Goal: Task Accomplishment & Management: Complete application form

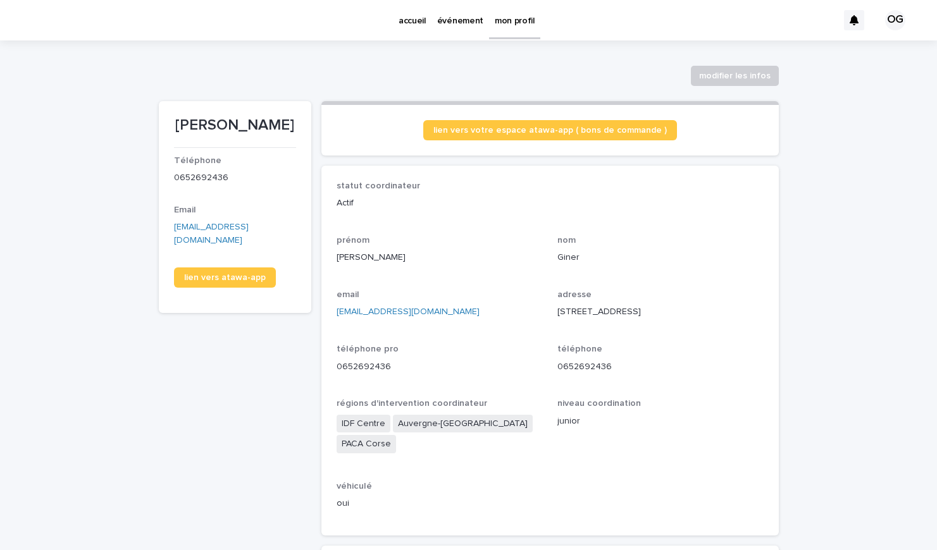
click at [459, 23] on p "événement" at bounding box center [460, 13] width 46 height 27
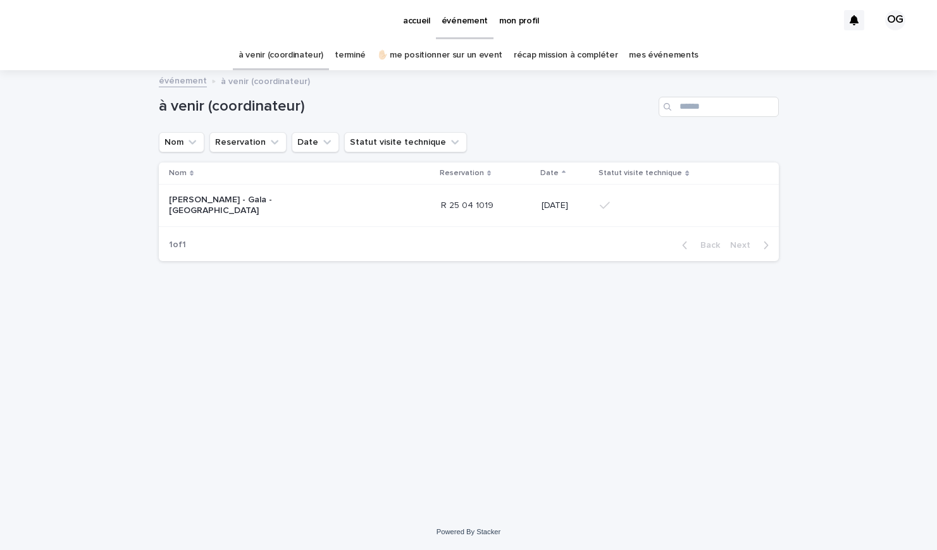
click at [448, 63] on link "✋🏻 me positionner sur un event" at bounding box center [439, 55] width 125 height 30
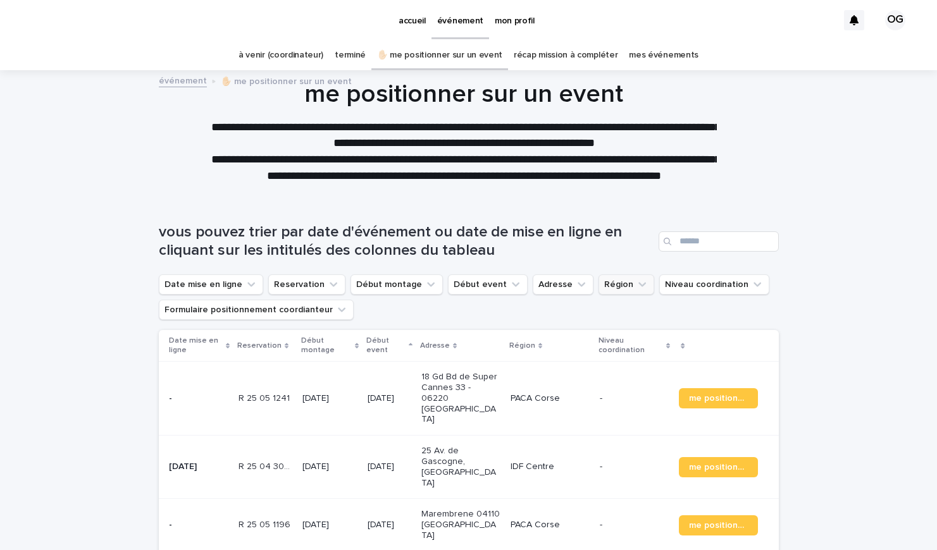
click at [605, 286] on button "Région" at bounding box center [626, 284] width 56 height 20
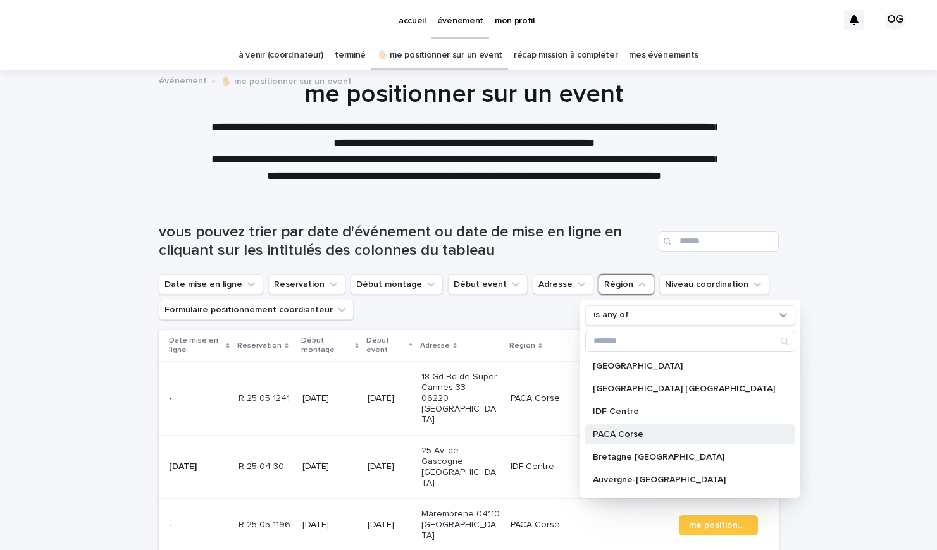
click at [624, 432] on p "PACA Corse" at bounding box center [684, 434] width 182 height 9
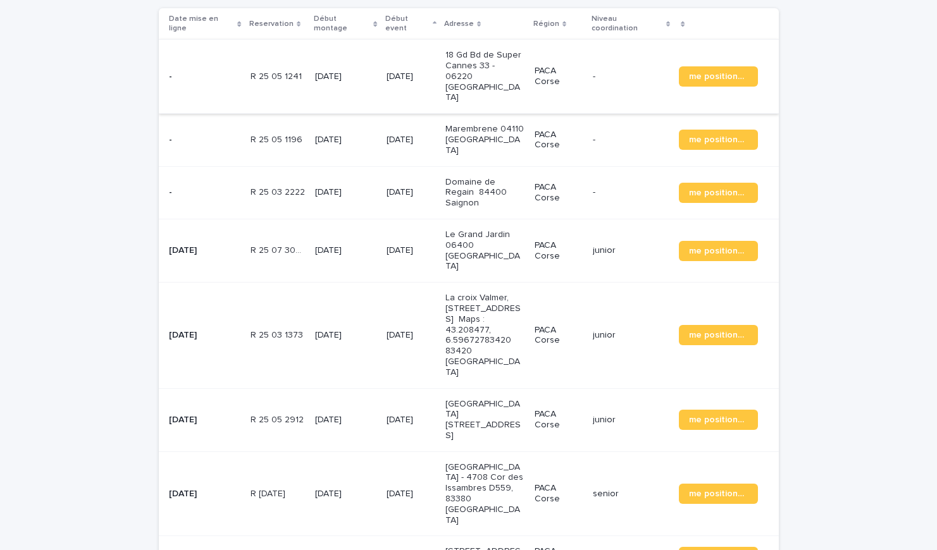
scroll to position [322, 0]
click at [480, 230] on p "Le Grand Jardin 06400 [GEOGRAPHIC_DATA]" at bounding box center [484, 251] width 79 height 42
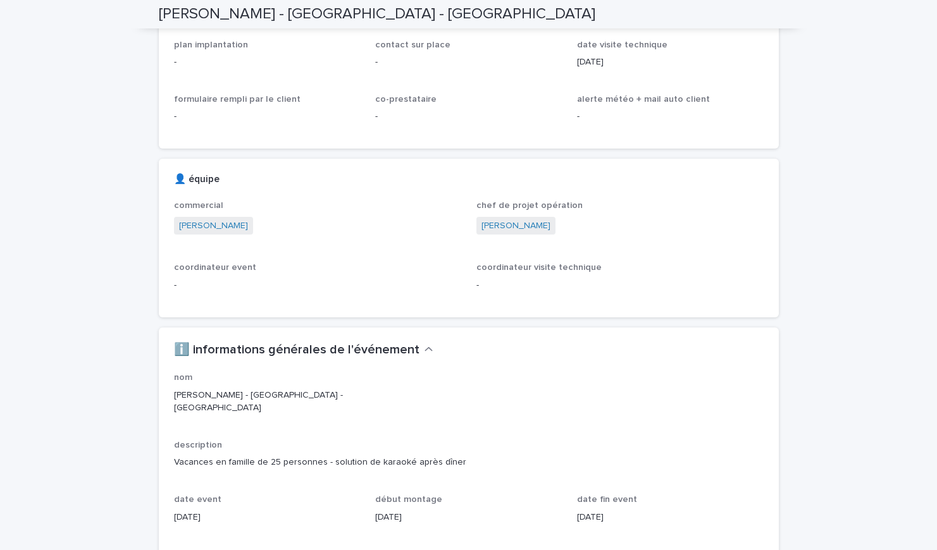
scroll to position [836, 0]
click at [503, 232] on link "[PERSON_NAME]" at bounding box center [515, 225] width 69 height 13
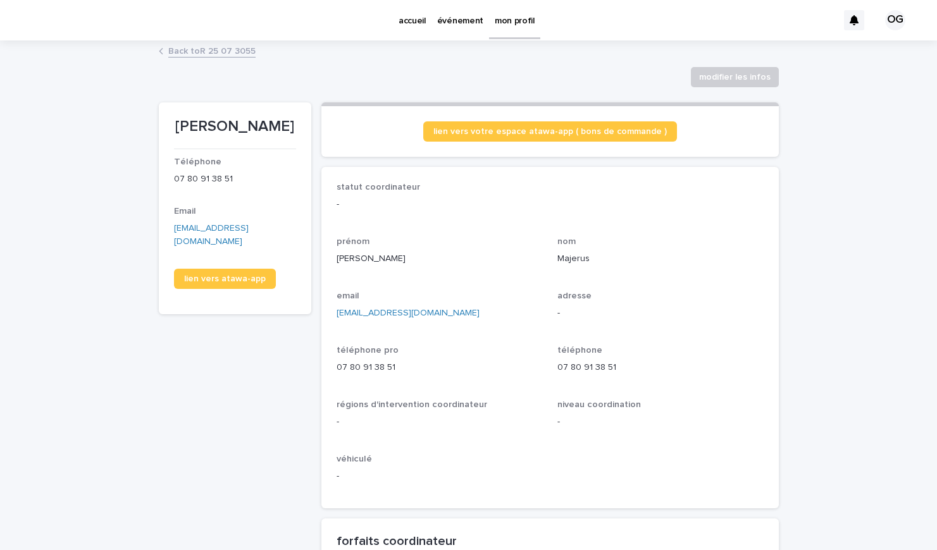
click at [188, 58] on div "Back to R 25 07 3055" at bounding box center [468, 52] width 632 height 18
click at [197, 51] on link "Back to R 25 07 3055" at bounding box center [211, 50] width 87 height 15
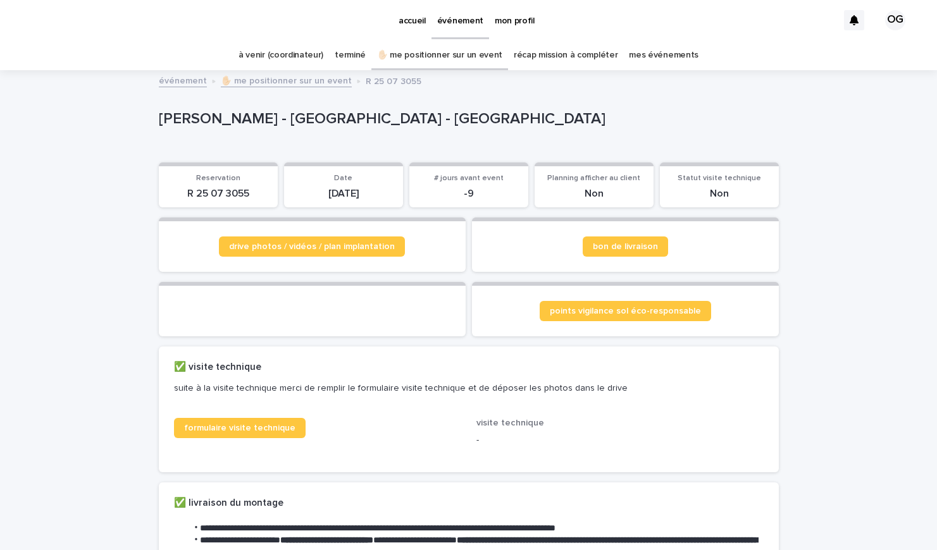
scroll to position [40, 0]
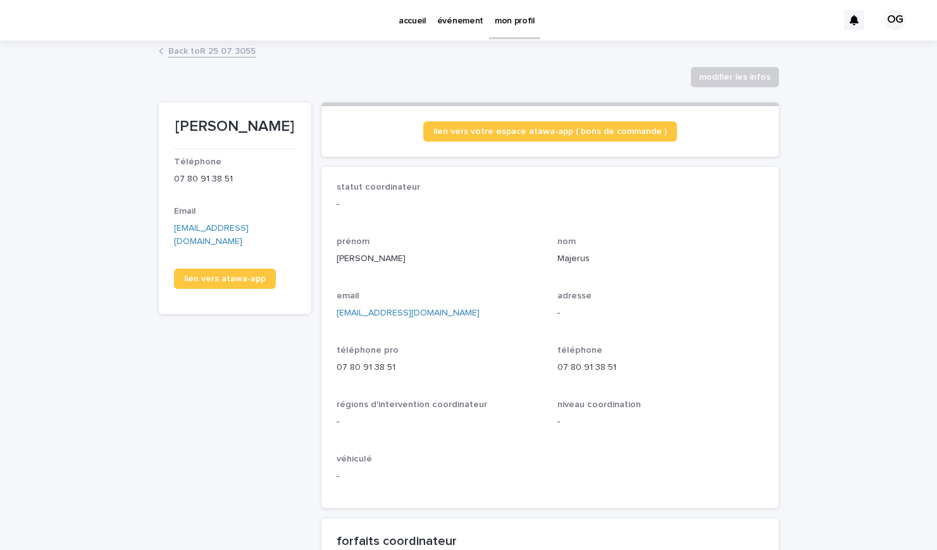
click at [464, 21] on p "événement" at bounding box center [460, 13] width 46 height 27
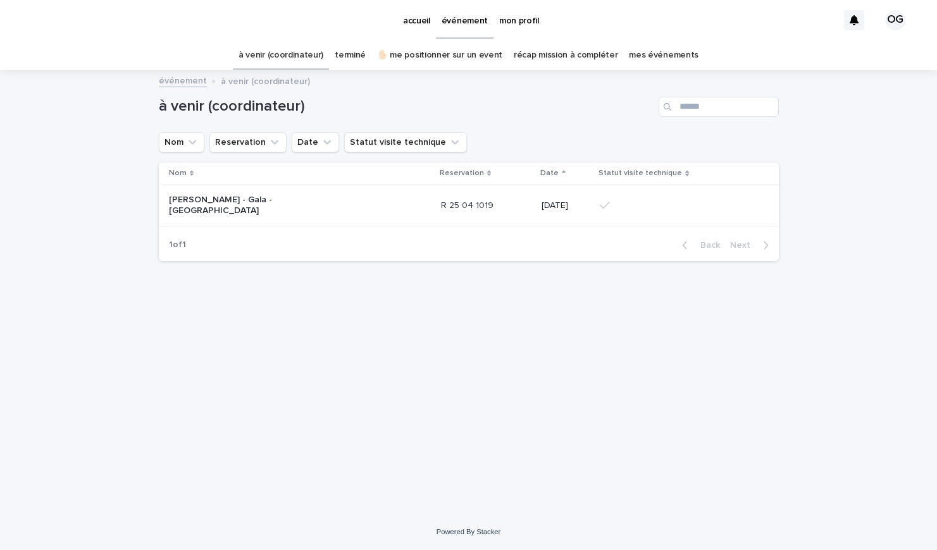
click at [460, 54] on link "✋🏻 me positionner sur un event" at bounding box center [439, 55] width 125 height 30
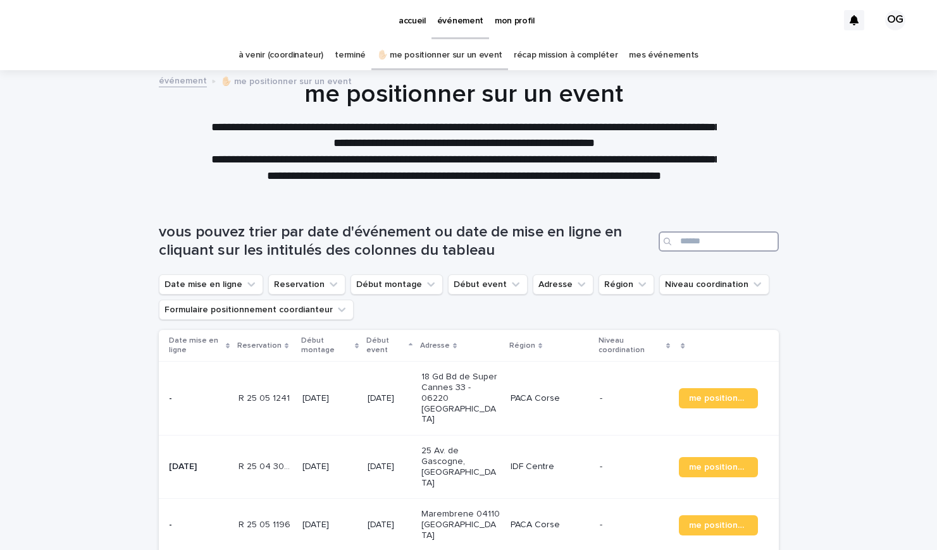
click at [696, 237] on input "Search" at bounding box center [718, 241] width 120 height 20
type input "*********"
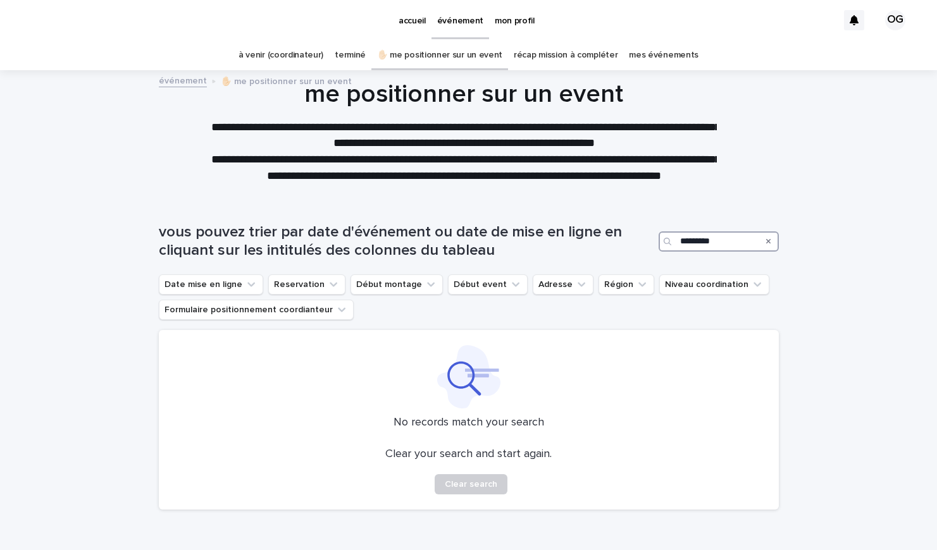
drag, startPoint x: 710, startPoint y: 235, endPoint x: 611, endPoint y: 257, distance: 101.6
click at [611, 257] on div "vous pouvez trier par date d'événement ou date de mise en ligne en [GEOGRAPHIC_…" at bounding box center [469, 241] width 620 height 37
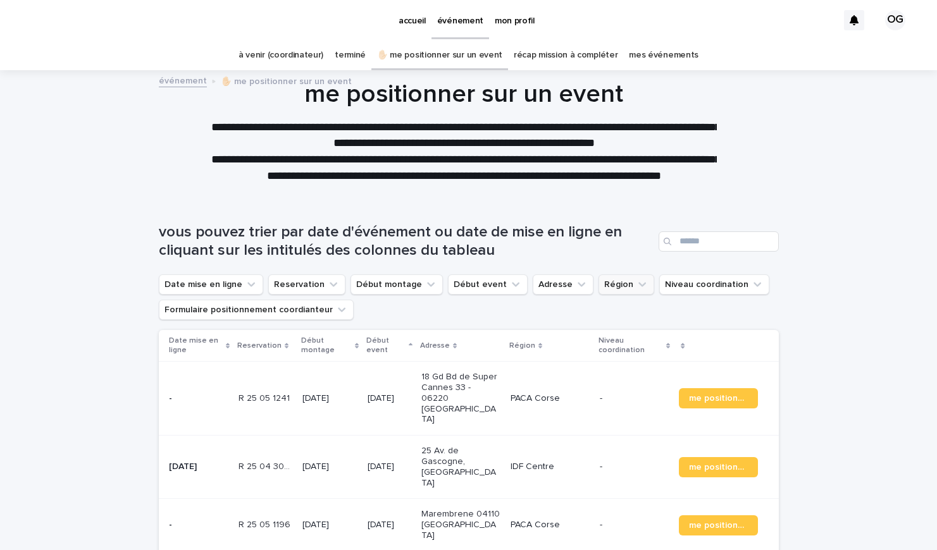
click at [603, 281] on button "Région" at bounding box center [626, 284] width 56 height 20
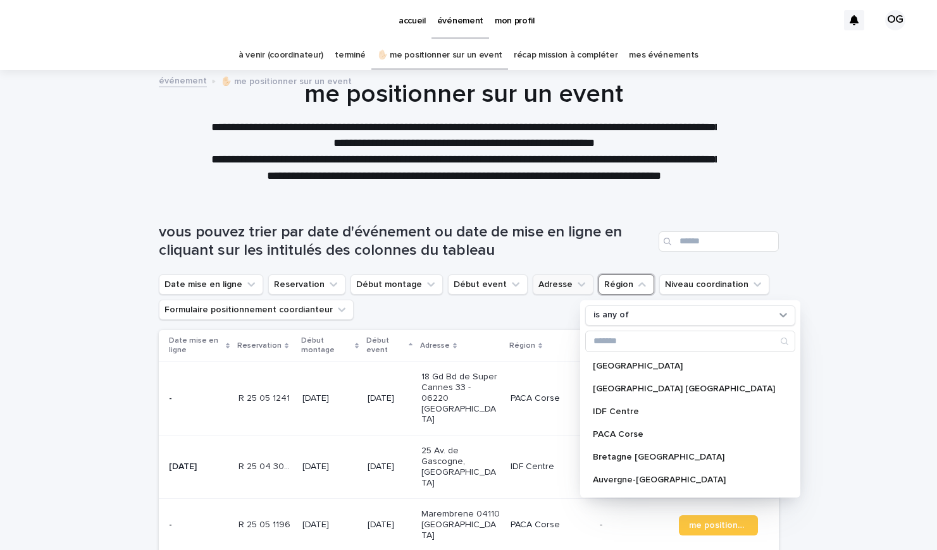
click at [535, 283] on button "Adresse" at bounding box center [562, 284] width 61 height 20
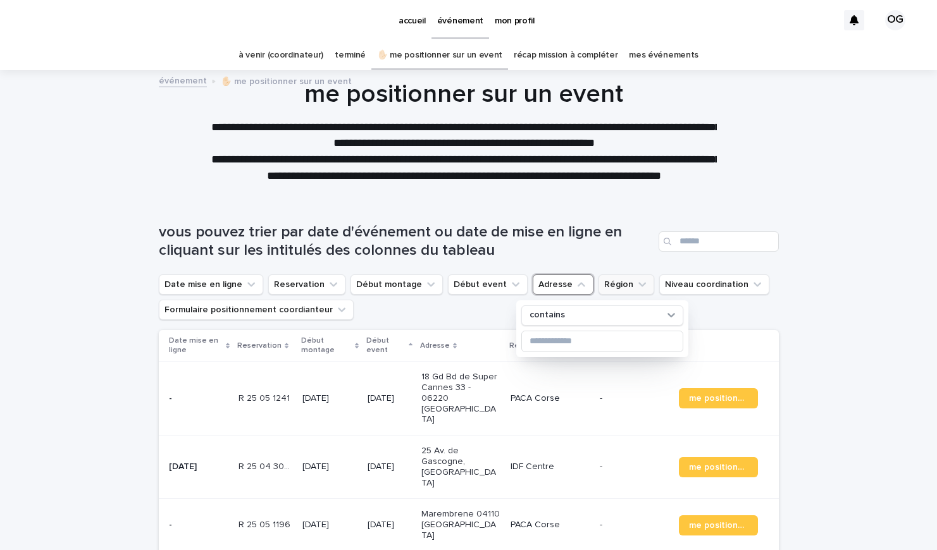
click at [598, 276] on button "Région" at bounding box center [626, 284] width 56 height 20
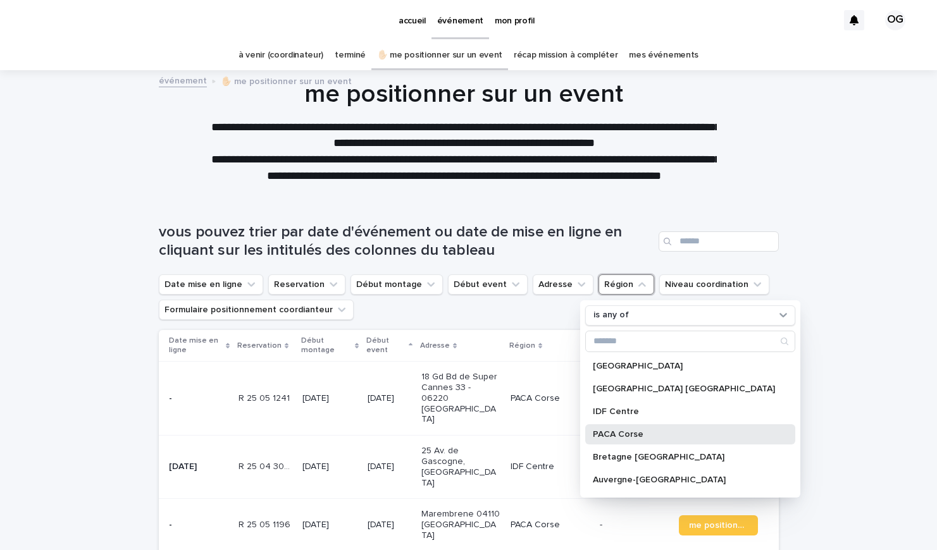
click at [639, 438] on p "PACA Corse" at bounding box center [684, 434] width 182 height 9
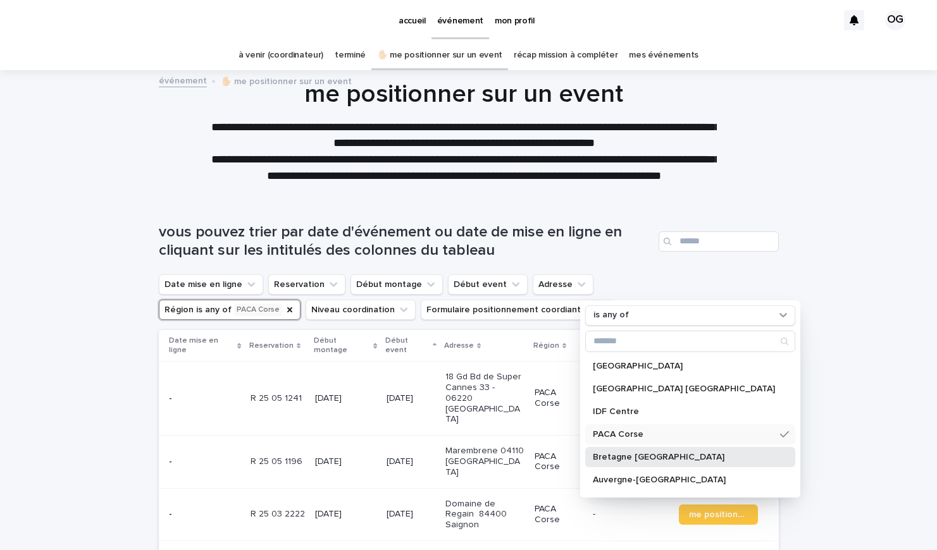
click at [692, 451] on div "Bretagne [GEOGRAPHIC_DATA]" at bounding box center [690, 457] width 210 height 20
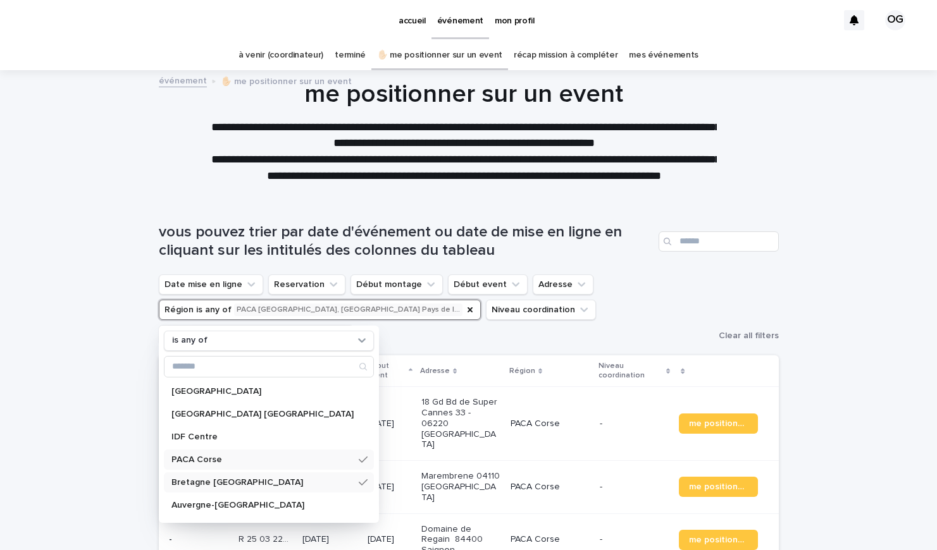
click at [257, 485] on p "Bretagne [GEOGRAPHIC_DATA]" at bounding box center [262, 482] width 182 height 9
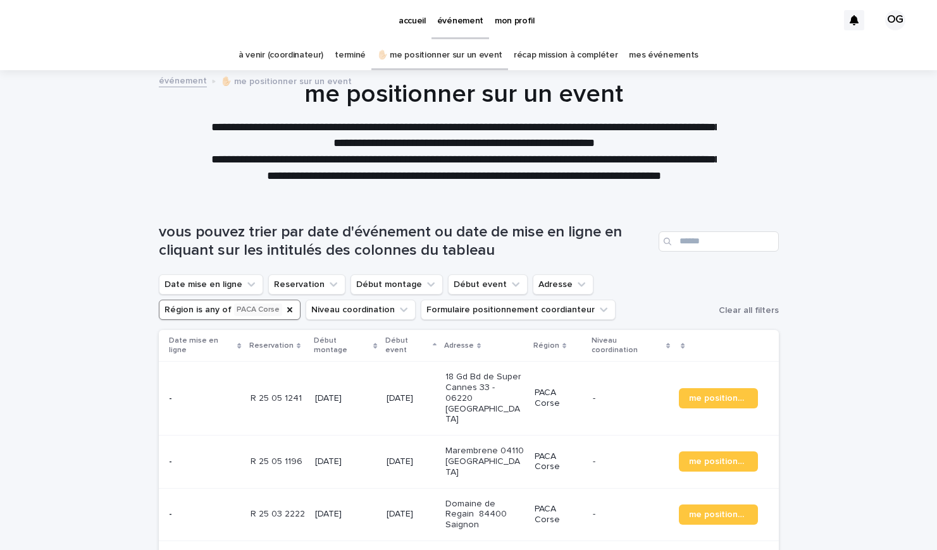
click at [207, 295] on ul "Date mise en ligne Reservation Début montage Début event Adresse Région is any …" at bounding box center [436, 297] width 560 height 51
click at [305, 312] on button "Niveau coordination" at bounding box center [360, 310] width 110 height 20
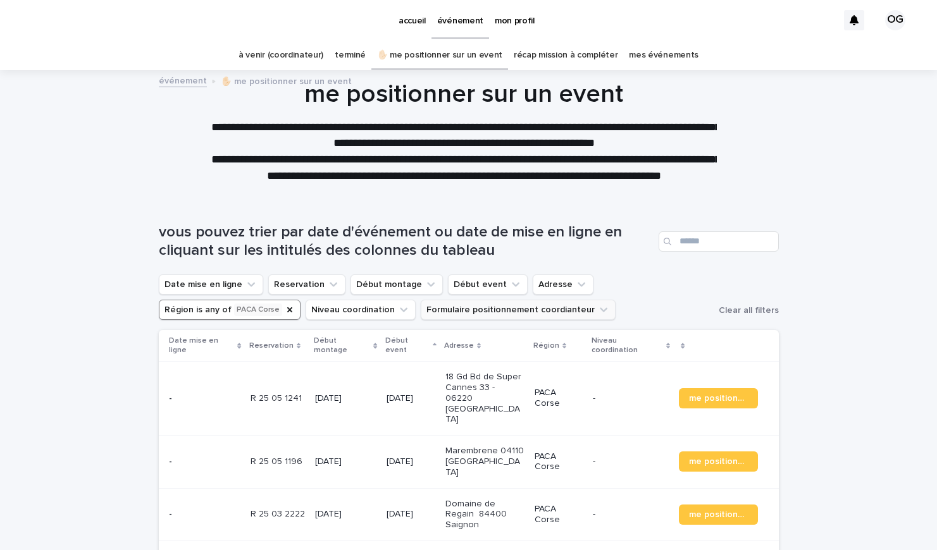
click at [421, 305] on button "Formulaire positionnement coordianteur" at bounding box center [518, 310] width 195 height 20
click at [307, 283] on button "Reservation" at bounding box center [306, 284] width 77 height 20
click at [424, 286] on icon "Début montage" at bounding box center [430, 284] width 13 height 13
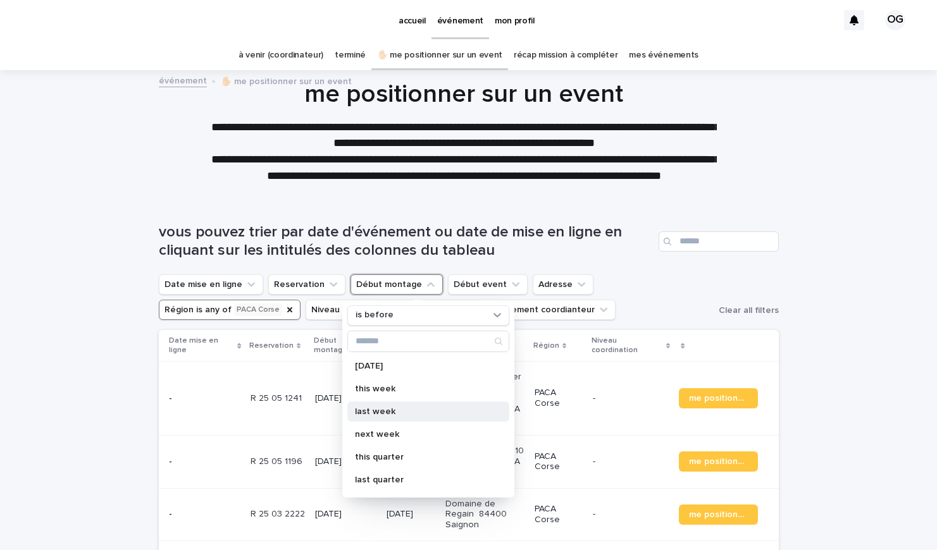
scroll to position [68, 0]
click at [413, 425] on div "next week" at bounding box center [428, 433] width 162 height 20
click at [71, 348] on div "Loading... Saving… Loading... Saving… vous pouvez trier par date d'événement ou…" at bounding box center [468, 455] width 937 height 514
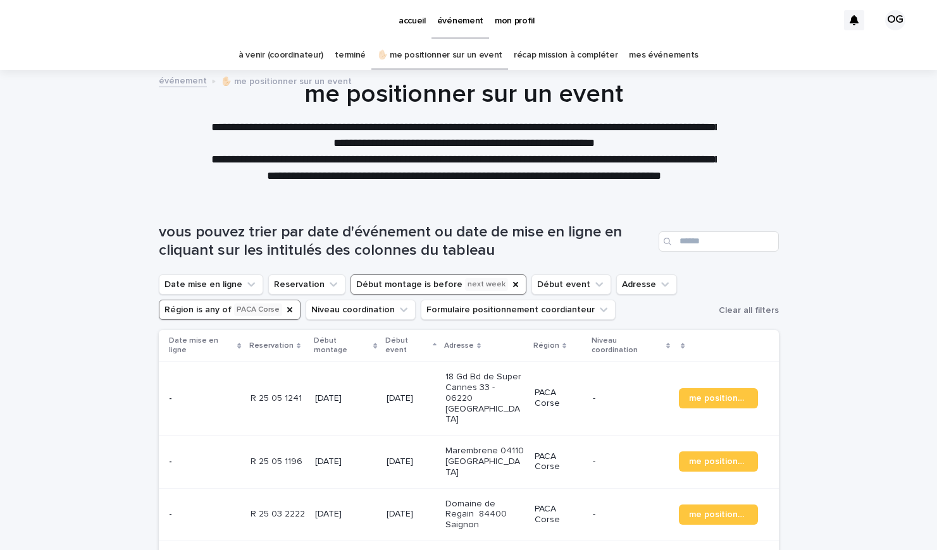
click at [399, 291] on button "Début montage is before next week" at bounding box center [438, 284] width 176 height 20
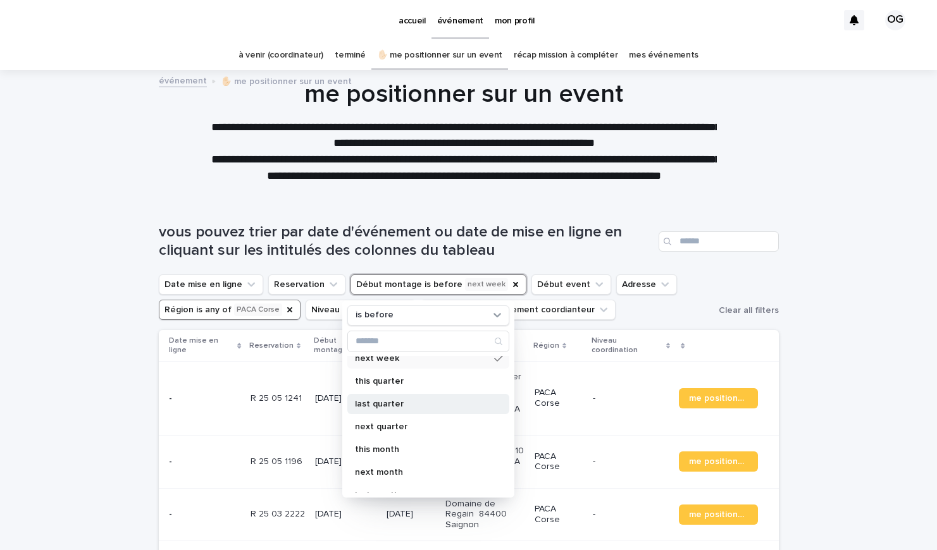
scroll to position [144, 0]
click at [415, 445] on p "this month" at bounding box center [422, 449] width 134 height 9
click at [109, 360] on div "Loading... Saving… Loading... Saving… vous pouvez trier par date d'événement ou…" at bounding box center [468, 455] width 937 height 514
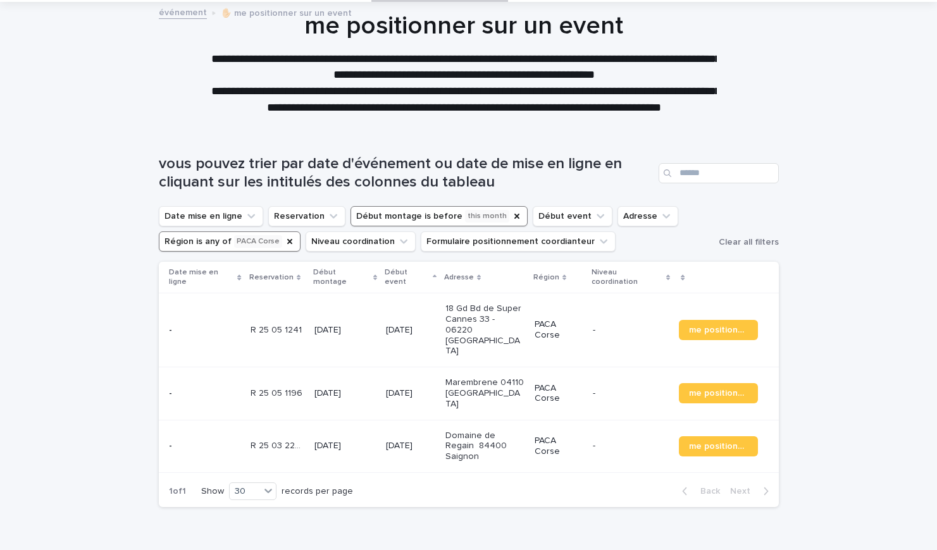
scroll to position [69, 0]
click at [474, 224] on button "Début montage is before this month" at bounding box center [438, 216] width 177 height 20
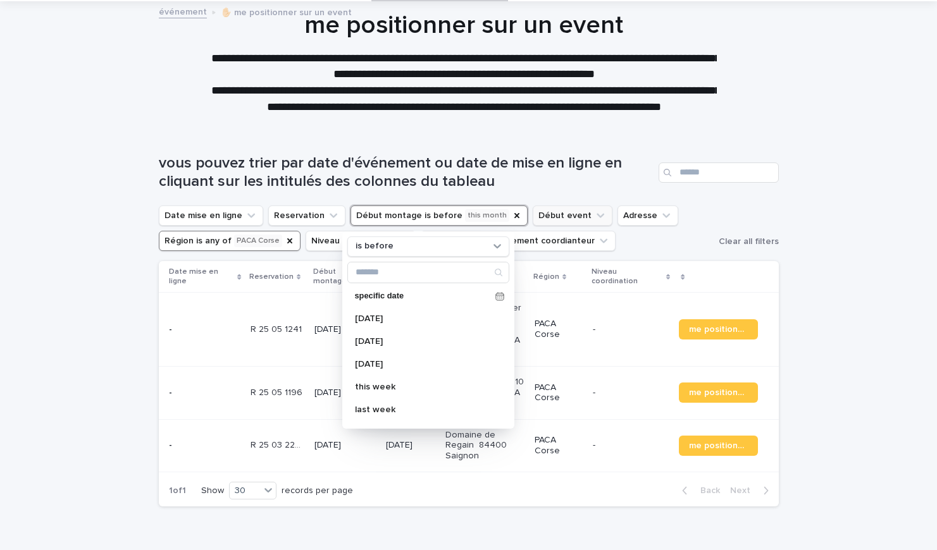
click at [548, 210] on button "Début event" at bounding box center [572, 216] width 80 height 20
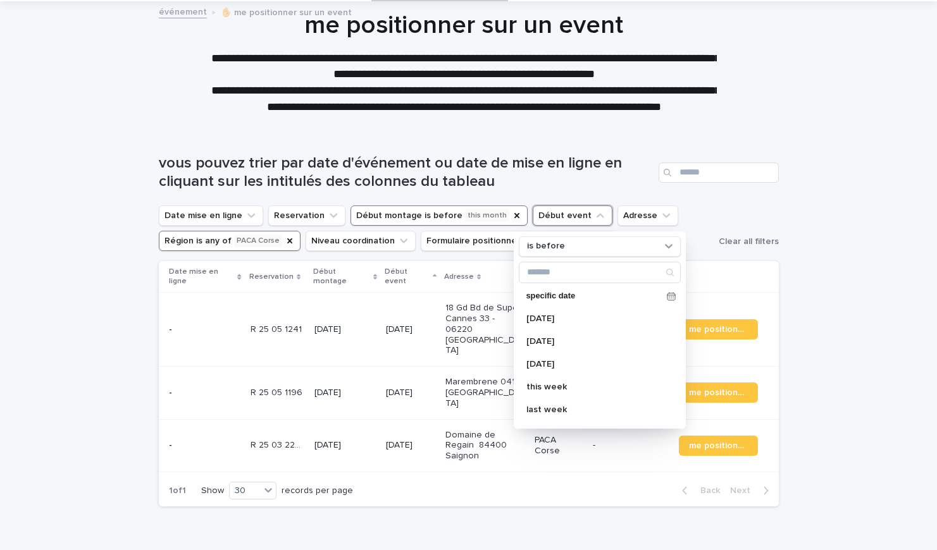
click at [469, 223] on button "Début montage is before this month" at bounding box center [438, 216] width 177 height 20
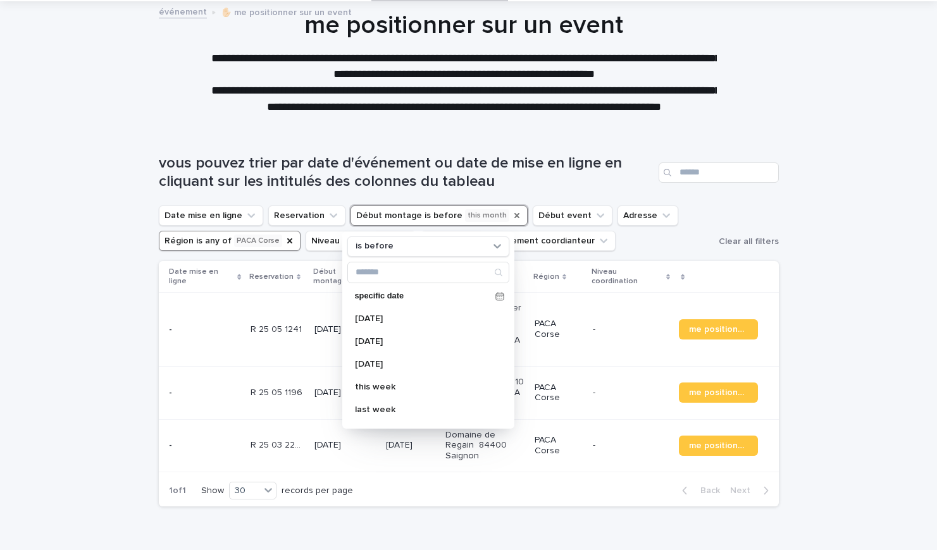
click at [512, 214] on icon "Début montage" at bounding box center [517, 216] width 10 height 10
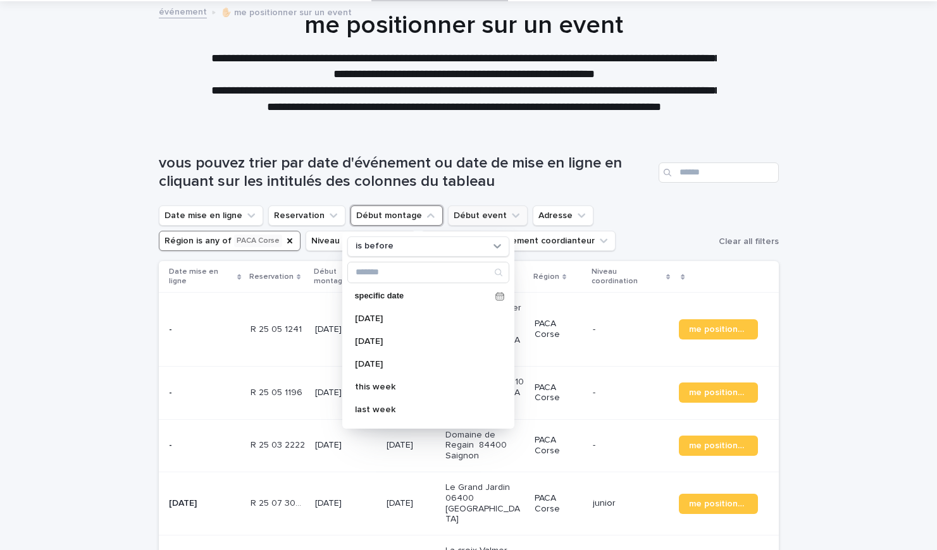
click at [509, 214] on icon "Début event" at bounding box center [515, 215] width 13 height 13
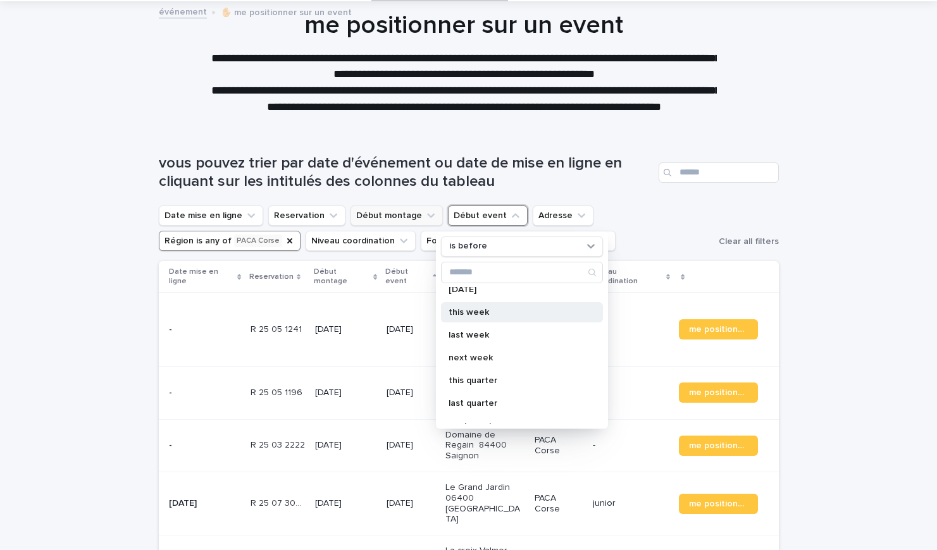
scroll to position [75, 0]
click at [496, 357] on p "next week" at bounding box center [515, 357] width 134 height 9
click at [87, 343] on div "Loading... Saving… Loading... Saving… vous pouvez trier par date d'événement ou…" at bounding box center [468, 386] width 937 height 514
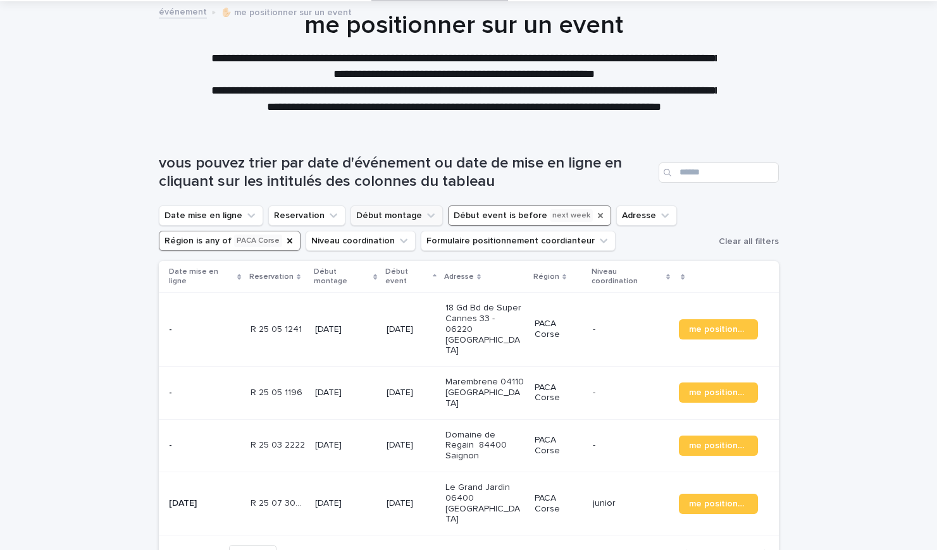
click at [595, 214] on icon "Début event" at bounding box center [600, 216] width 10 height 10
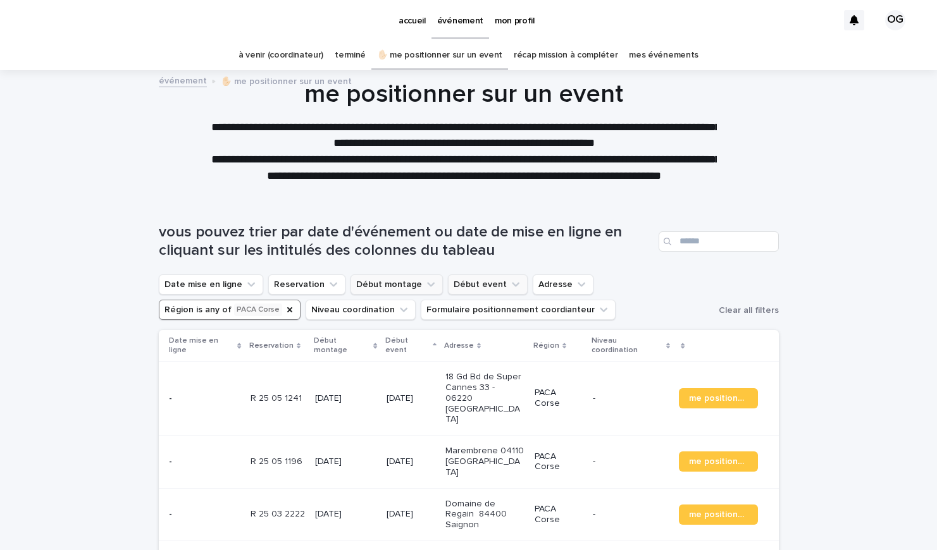
click at [286, 63] on link "à venir (coordinateur)" at bounding box center [280, 55] width 85 height 30
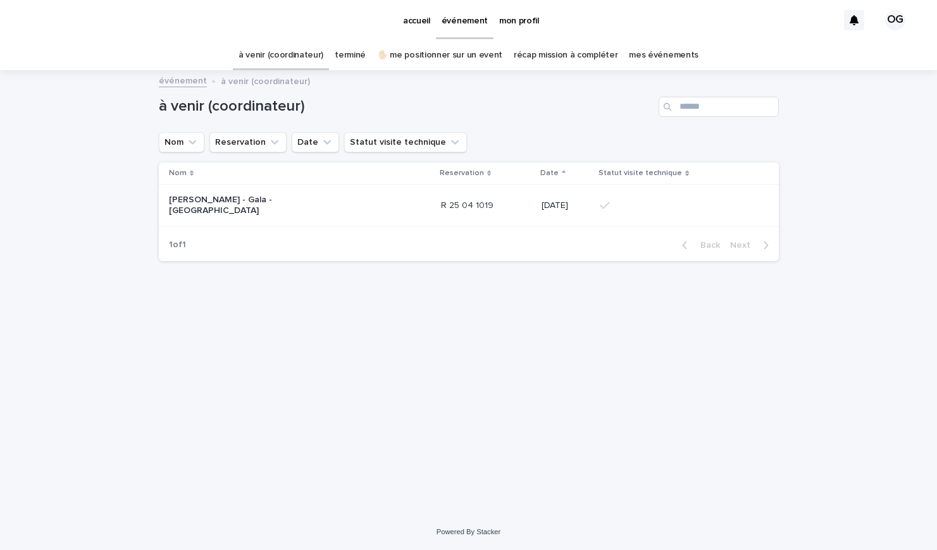
click at [423, 21] on p "accueil" at bounding box center [416, 13] width 27 height 27
